Goal: Register for event/course

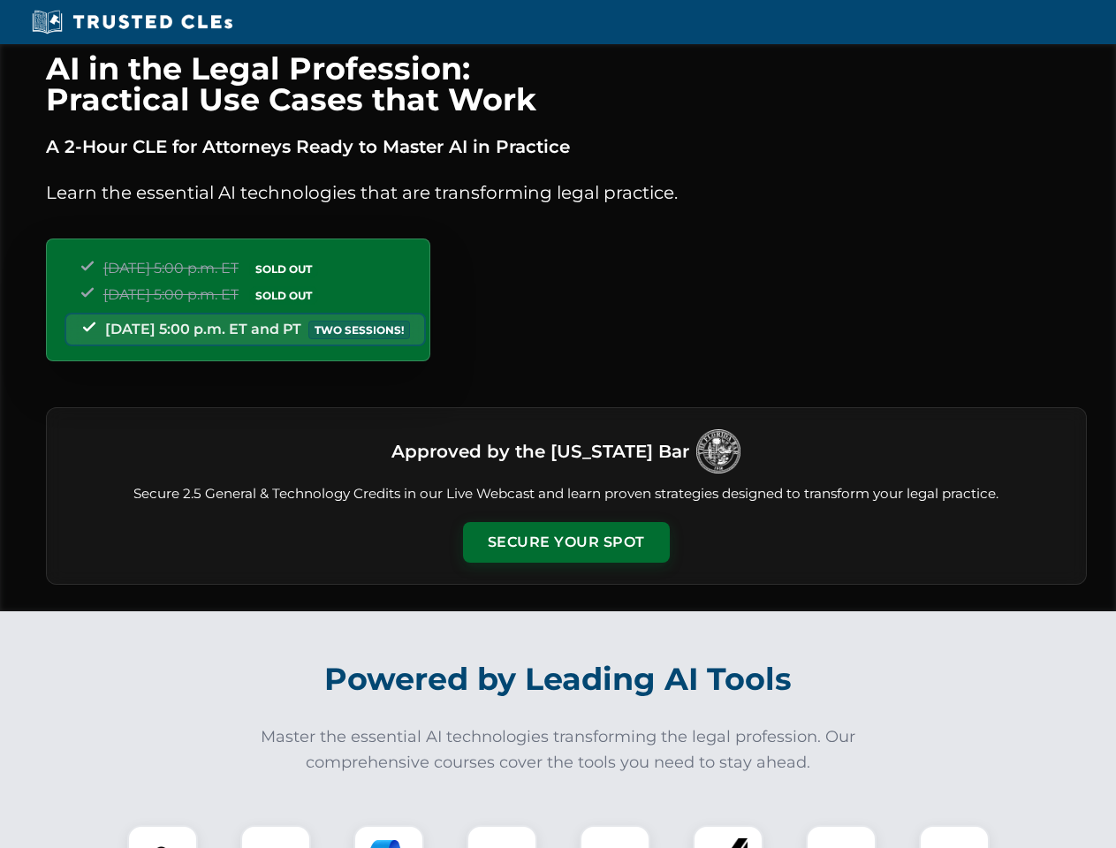
click at [565, 542] on button "Secure Your Spot" at bounding box center [566, 542] width 207 height 41
click at [163, 837] on img at bounding box center [162, 860] width 51 height 51
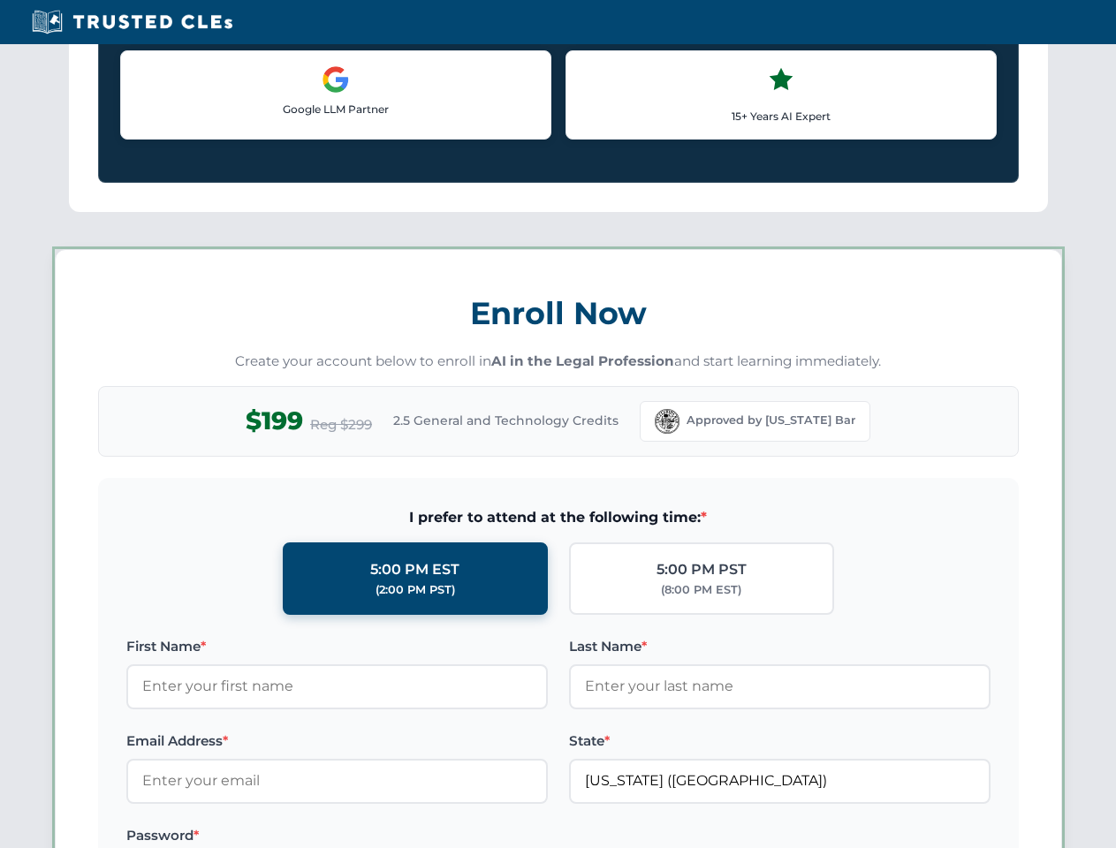
click at [389, 837] on label "Password *" at bounding box center [336, 835] width 421 height 21
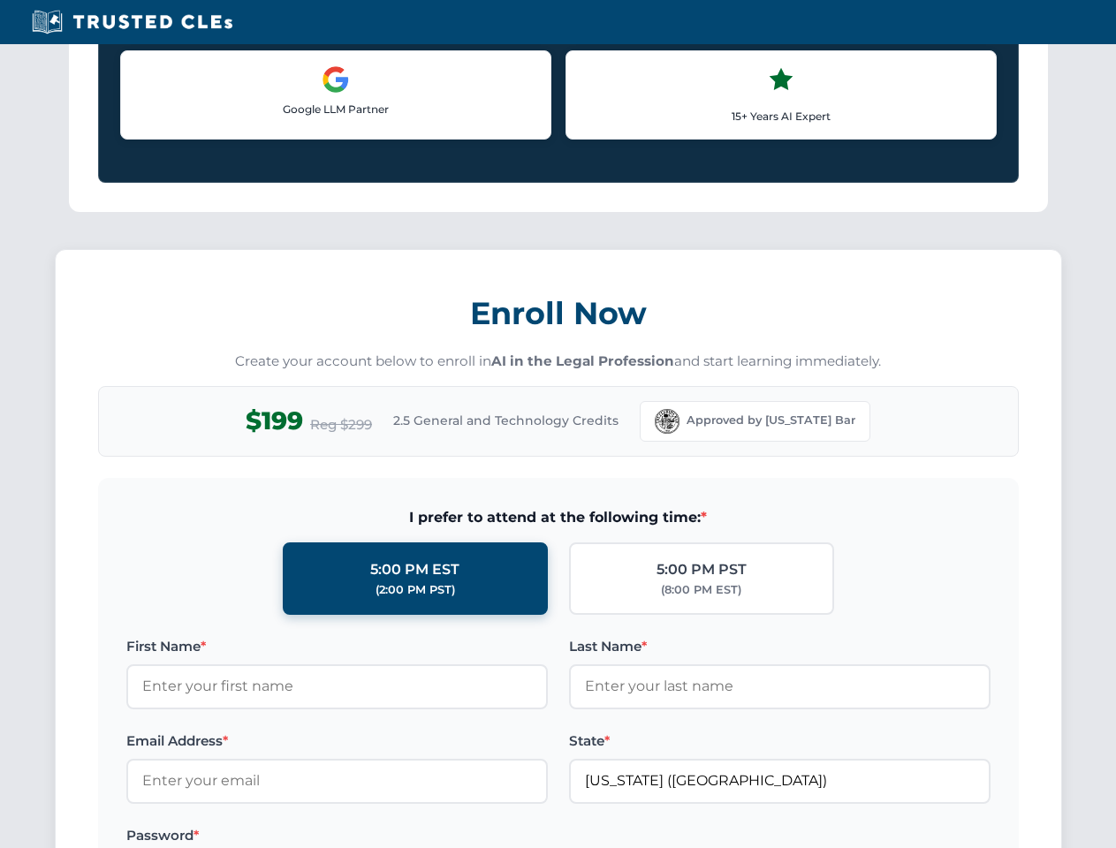
scroll to position [1734, 0]
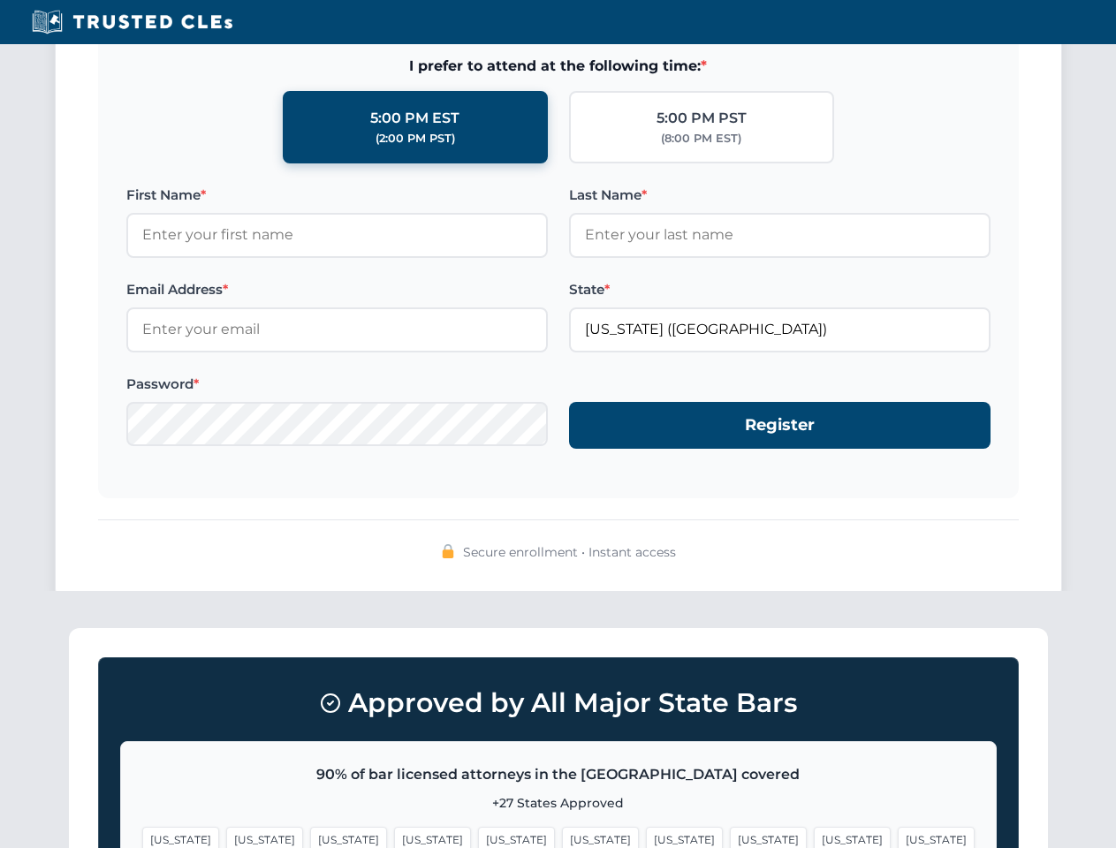
click at [814, 837] on span "[US_STATE]" at bounding box center [852, 840] width 77 height 26
